Goal: Information Seeking & Learning: Understand process/instructions

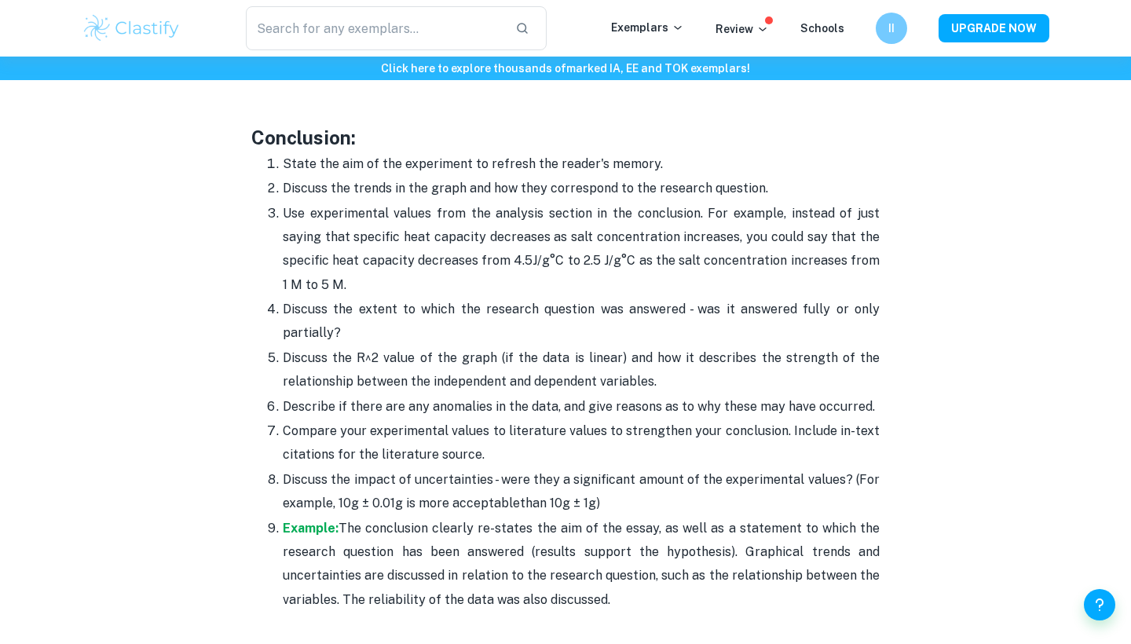
scroll to position [3966, 0]
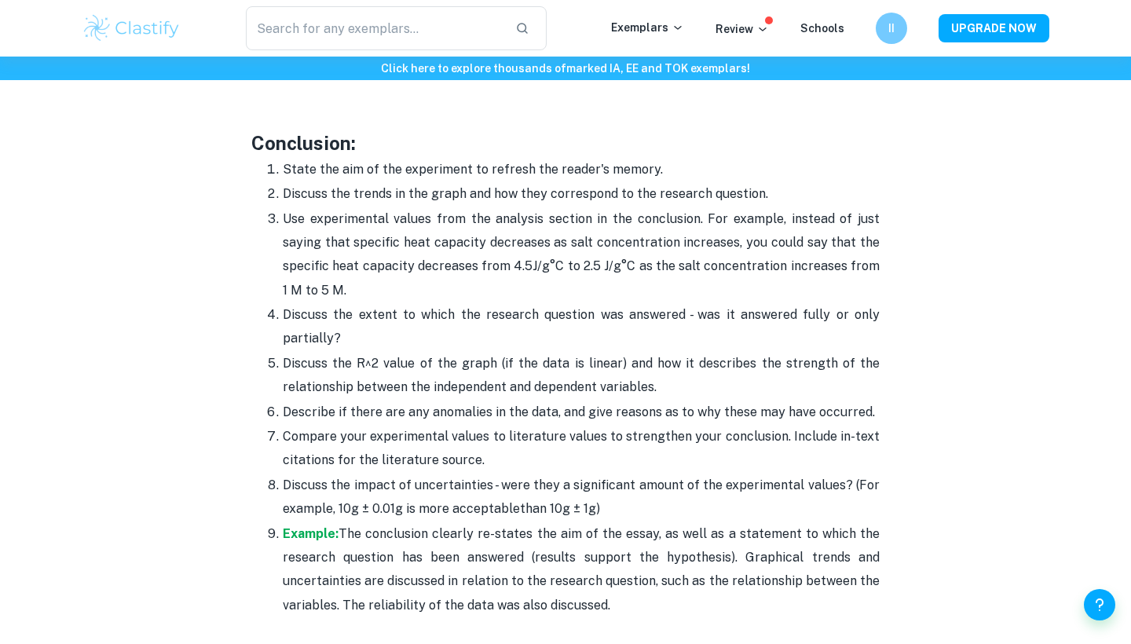
drag, startPoint x: 267, startPoint y: 113, endPoint x: 609, endPoint y: 558, distance: 561.7
click at [609, 558] on ol "State the aim of the experiment to refresh the reader's memory. Discuss the tre…" at bounding box center [565, 387] width 628 height 460
copy ol "Lorem ips dol si ame consectetu ad elitsed doe tempor'i utlabo. Etdolor mag ali…"
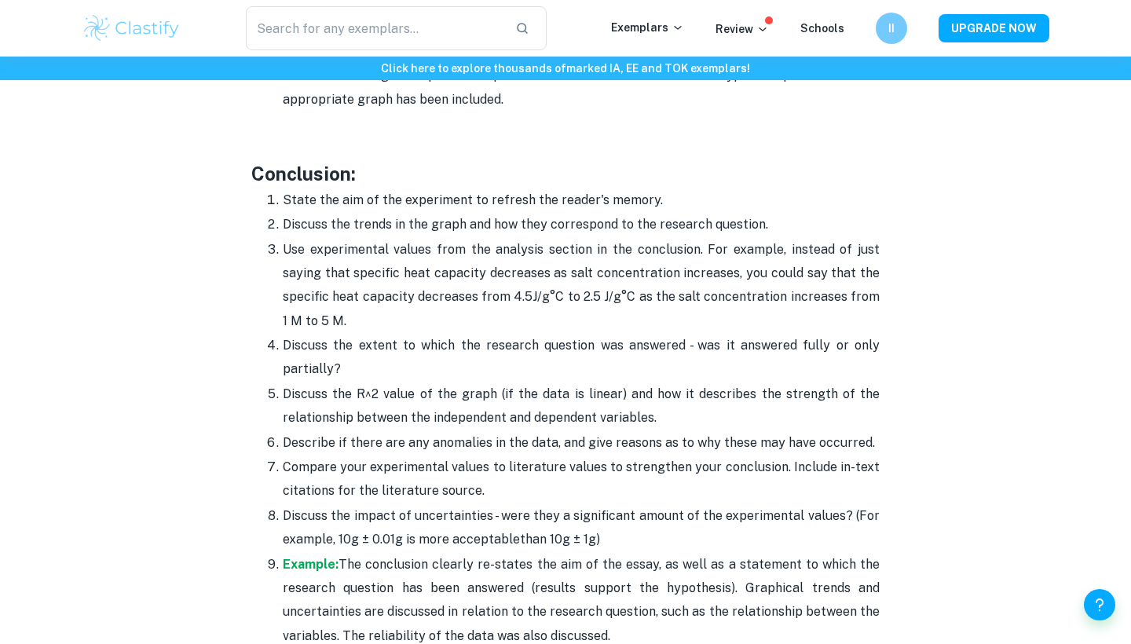
scroll to position [3900, 0]
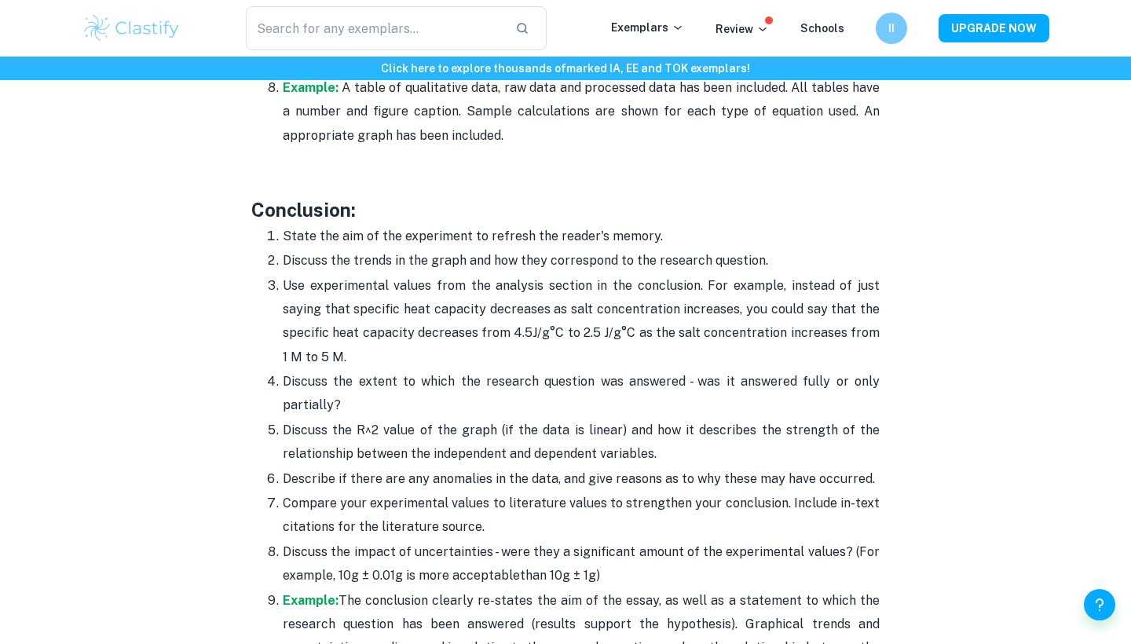
click at [502, 283] on p "Use experimental values from the analysis section in the conclusion. For exampl…" at bounding box center [581, 322] width 597 height 96
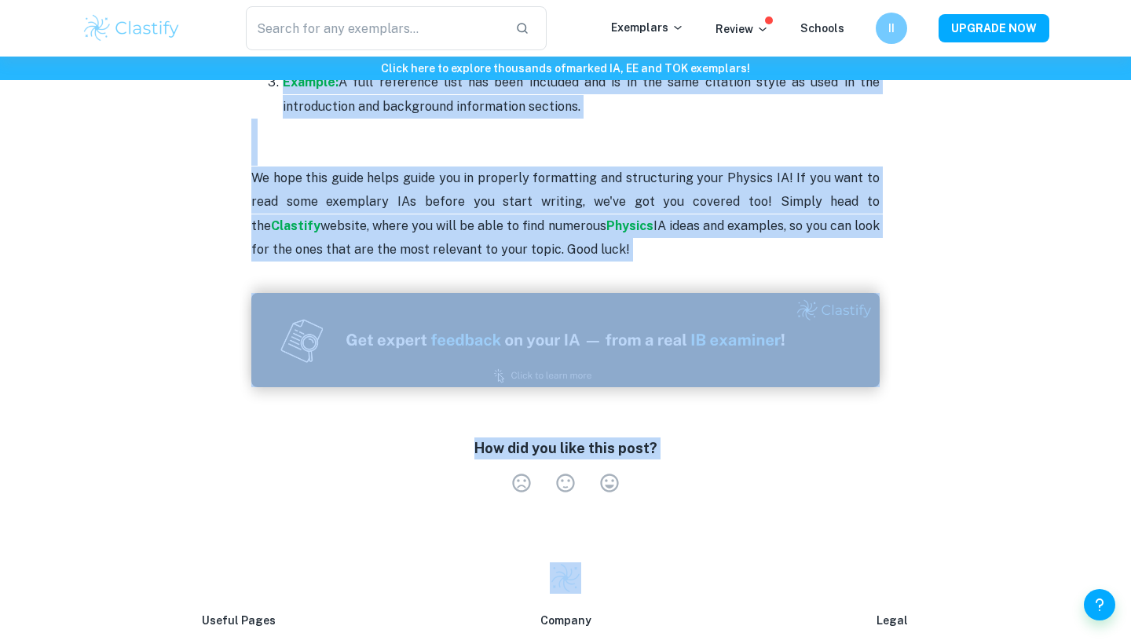
scroll to position [5068, 0]
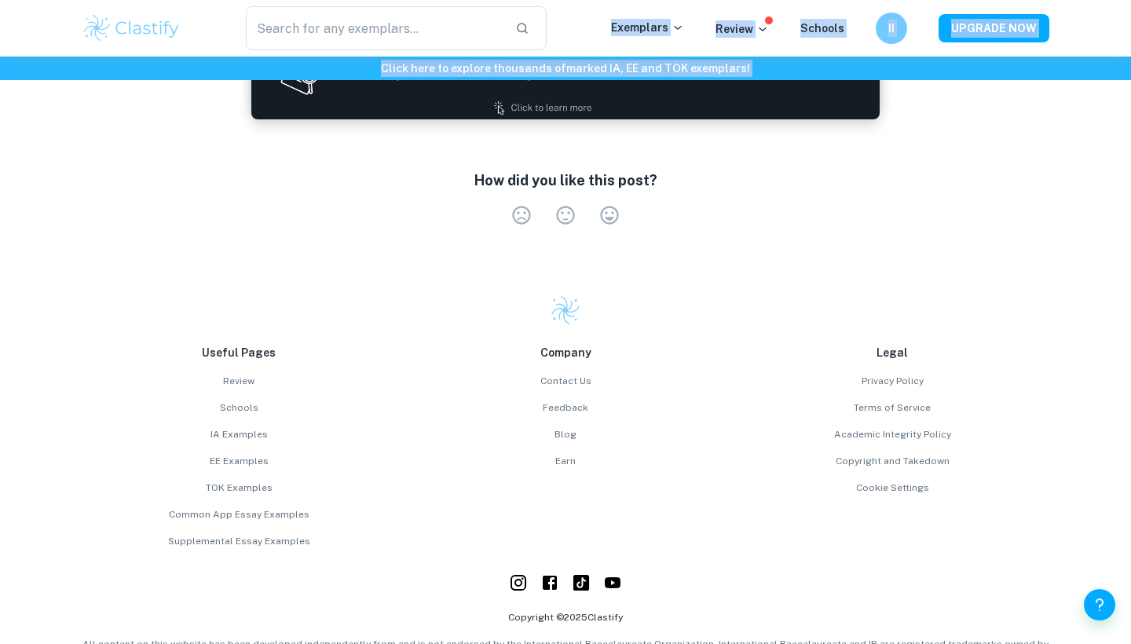
drag, startPoint x: 253, startPoint y: 155, endPoint x: 224, endPoint y: 22, distance: 135.9
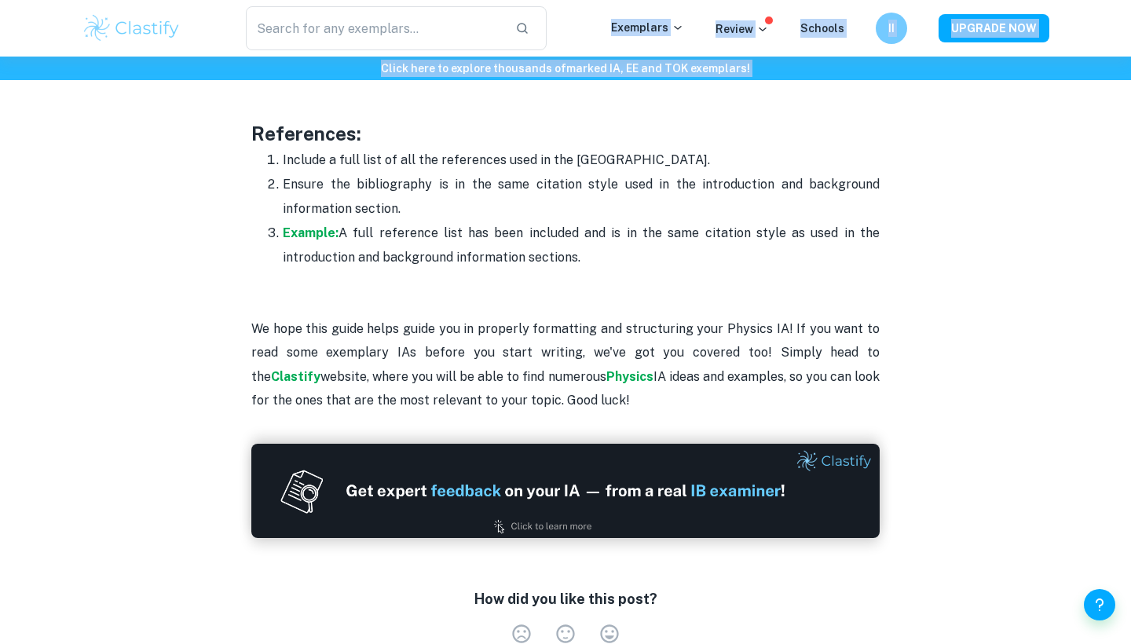
scroll to position [4911, 0]
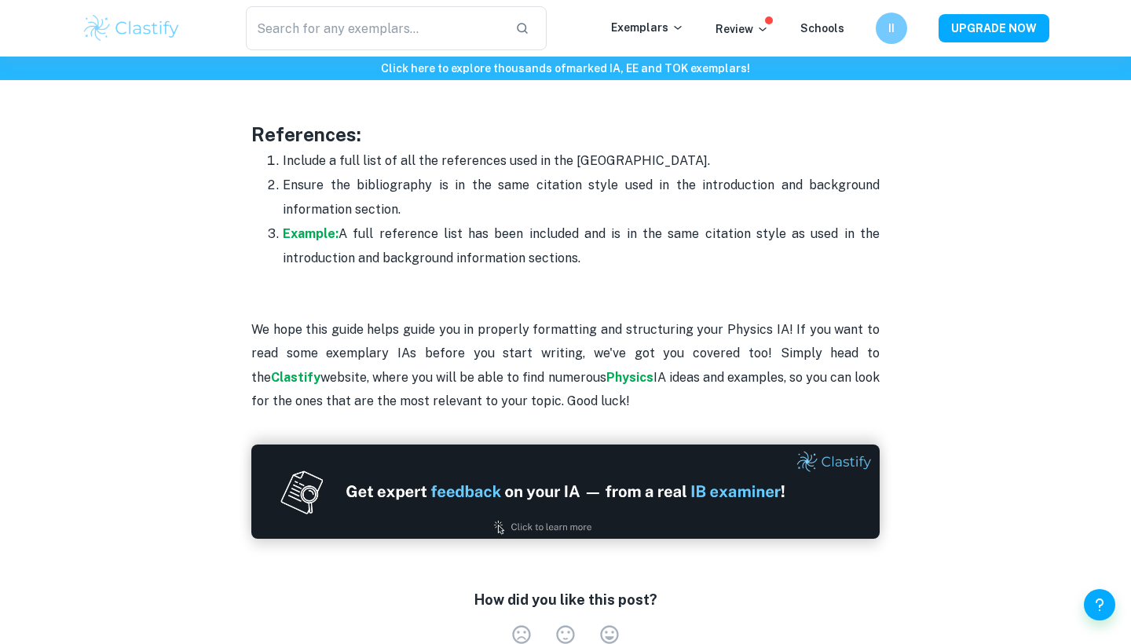
click at [532, 222] on p "Example: A full reference list has been included and is in the same citation st…" at bounding box center [581, 246] width 597 height 48
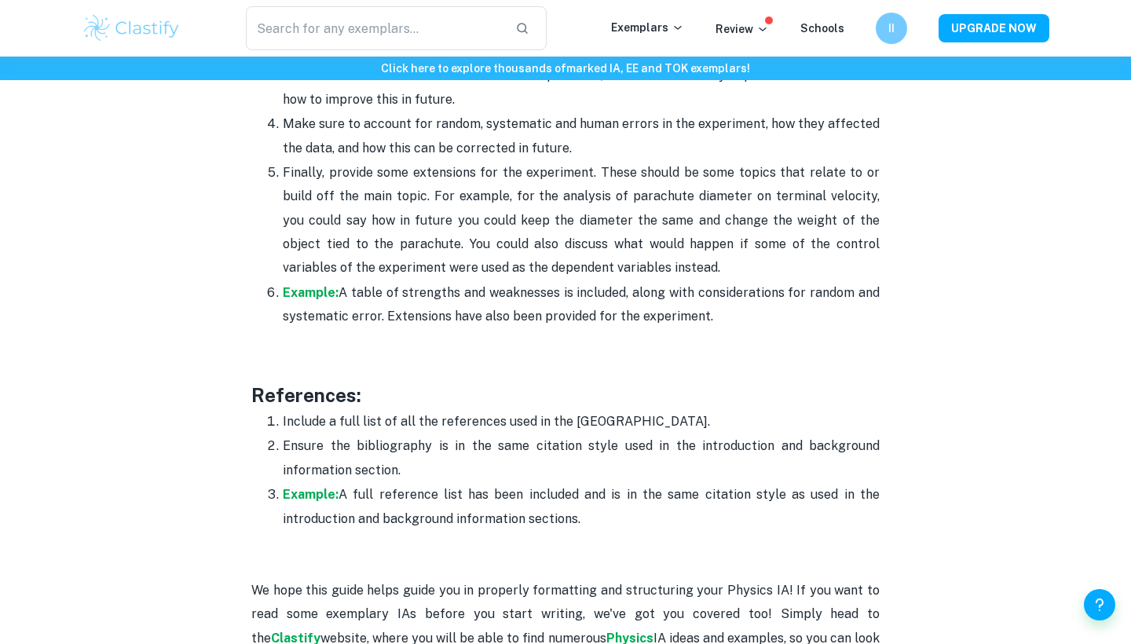
drag, startPoint x: 600, startPoint y: 200, endPoint x: 560, endPoint y: 52, distance: 153.7
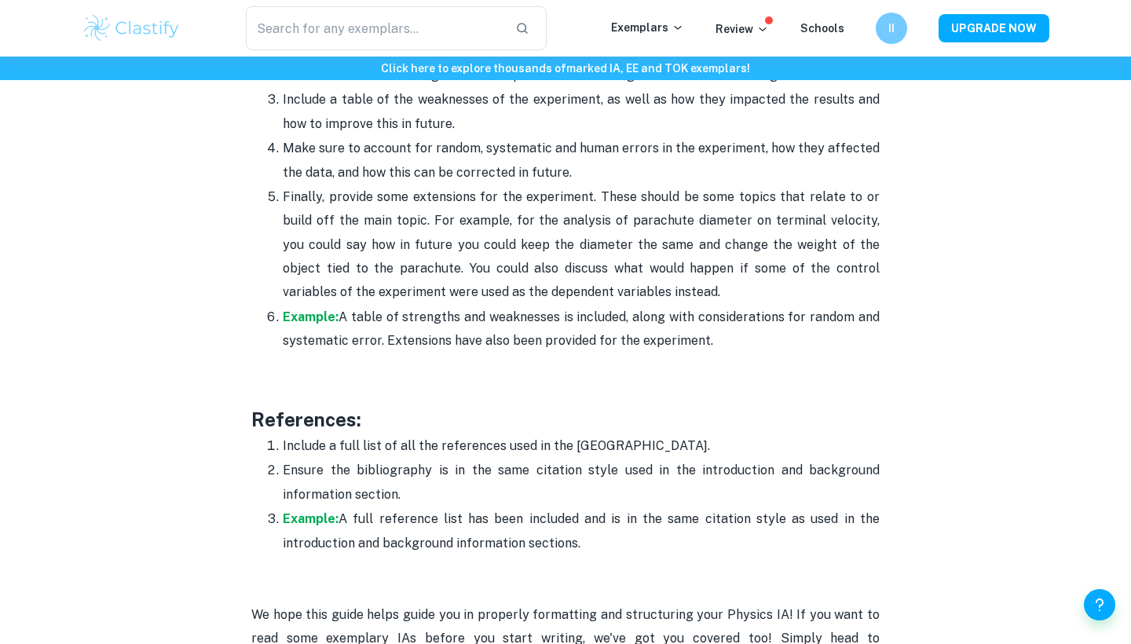
click at [507, 459] on p "Ensure the bibliography is in the same citation style used in the introduction …" at bounding box center [581, 483] width 597 height 48
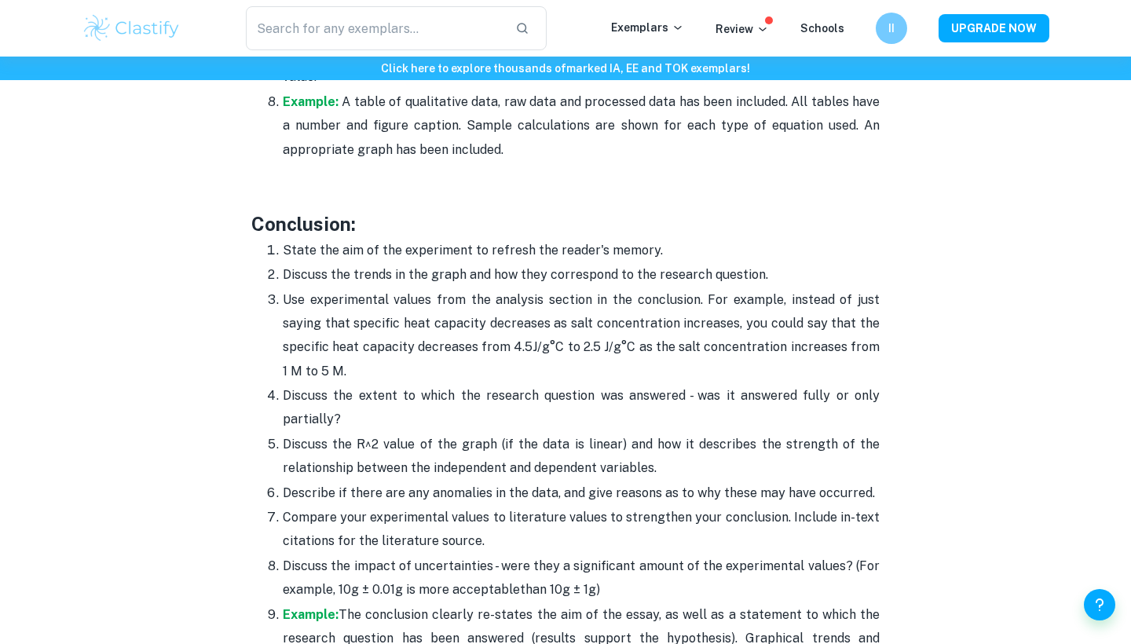
scroll to position [3885, 0]
drag, startPoint x: 719, startPoint y: 610, endPoint x: 427, endPoint y: 144, distance: 550.4
copy div "Loremipsum: Dolor sit ame co adi elitseddoe te incidid utl etdolo'm aliqua. Eni…"
click at [410, 2] on div "​ Exemplars Review Schools II UPGRADE NOW" at bounding box center [565, 28] width 1131 height 57
